Goal: Entertainment & Leisure: Consume media (video, audio)

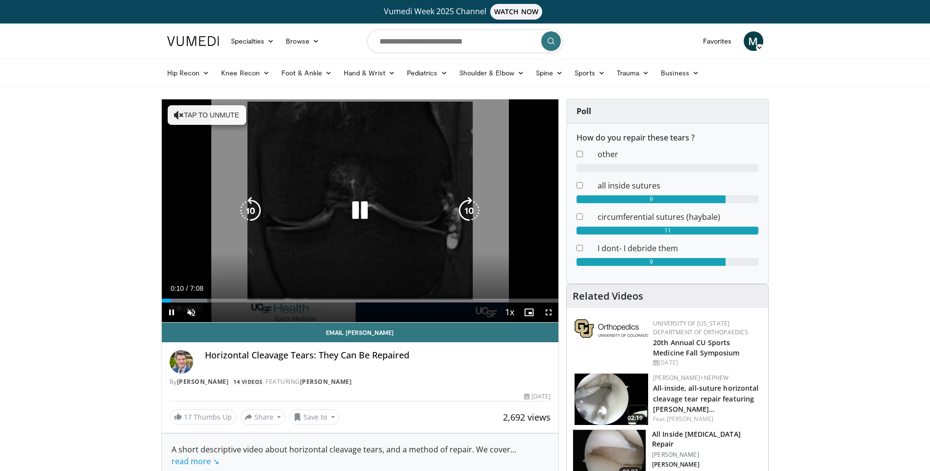
click at [174, 114] on icon "Video Player" at bounding box center [179, 115] width 10 height 10
